Goal: Transaction & Acquisition: Subscribe to service/newsletter

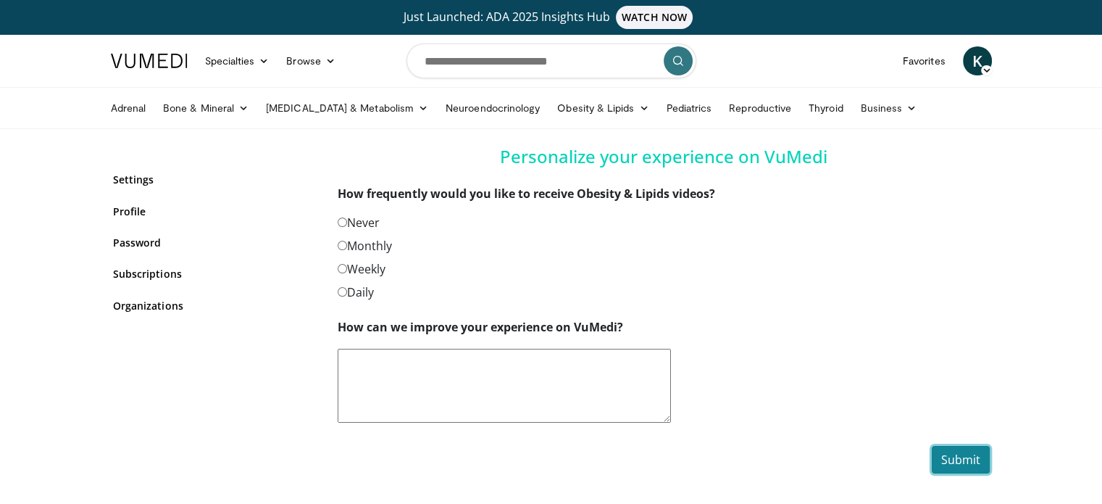
click at [972, 457] on button "Submit" at bounding box center [961, 460] width 58 height 28
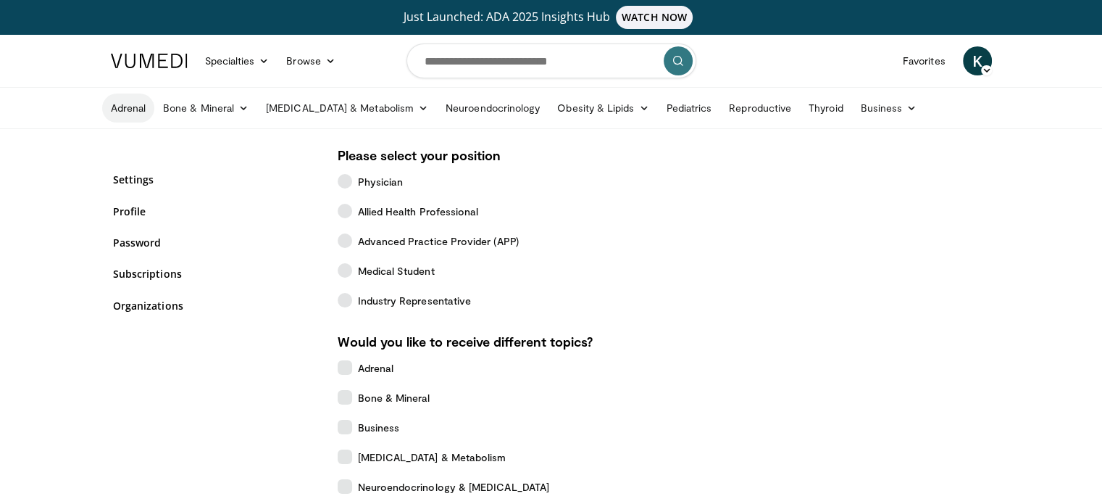
click at [133, 110] on link "Adrenal" at bounding box center [128, 107] width 53 height 29
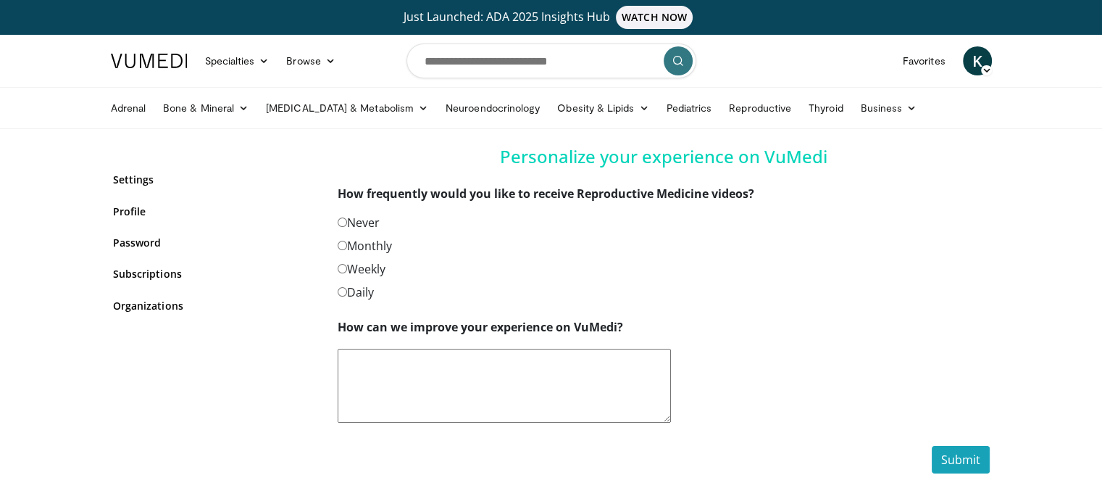
click at [349, 219] on label "Never" at bounding box center [359, 222] width 42 height 17
click at [960, 461] on button "Submit" at bounding box center [961, 460] width 58 height 28
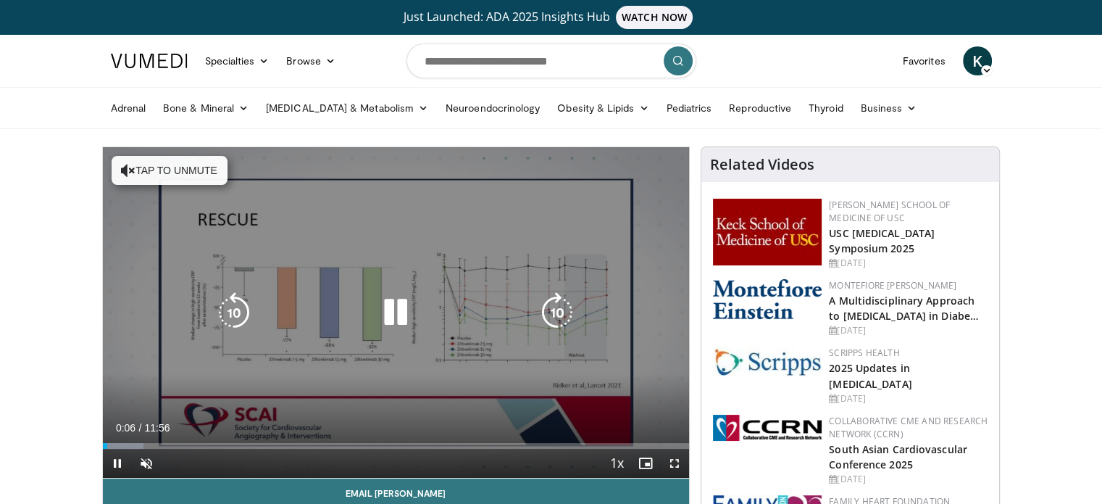
click at [188, 170] on button "Tap to unmute" at bounding box center [170, 170] width 116 height 29
